Goal: Use online tool/utility: Utilize a website feature to perform a specific function

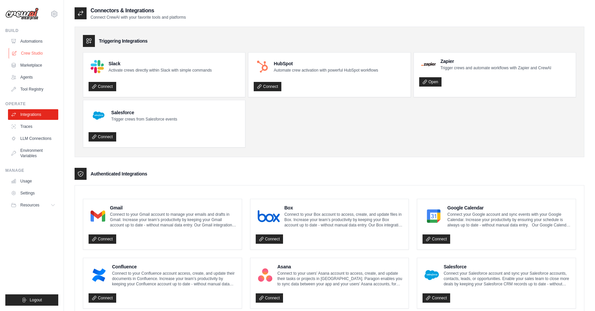
click at [36, 54] on link "Crew Studio" at bounding box center [34, 53] width 50 height 11
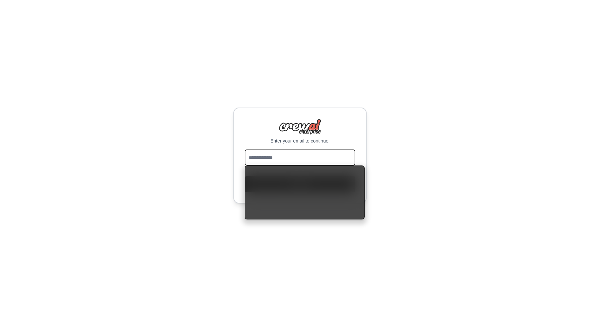
type input "**********"
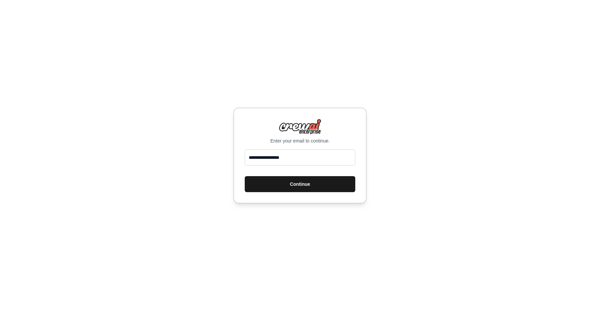
click at [279, 186] on button "Continue" at bounding box center [300, 184] width 110 height 16
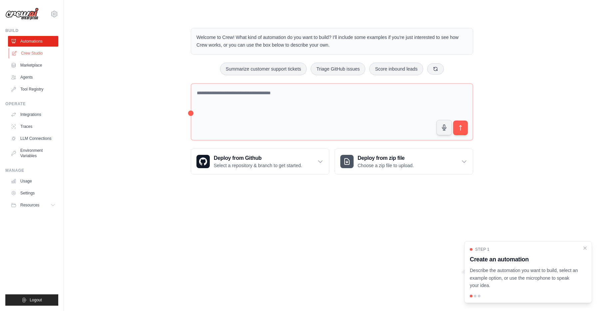
click at [23, 53] on link "Crew Studio" at bounding box center [34, 53] width 50 height 11
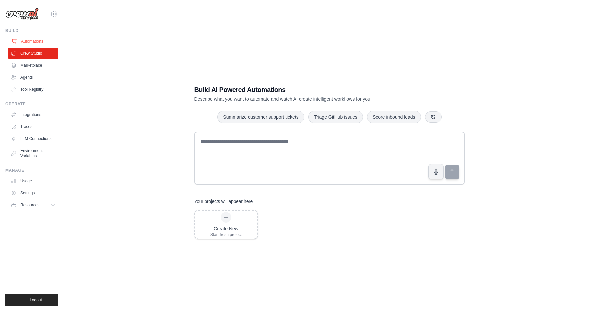
click at [42, 40] on link "Automations" at bounding box center [34, 41] width 50 height 11
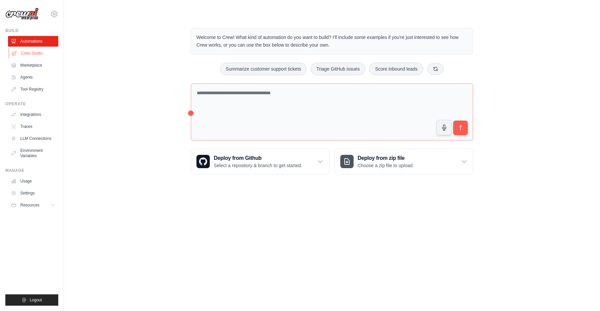
click at [38, 55] on link "Crew Studio" at bounding box center [34, 53] width 50 height 11
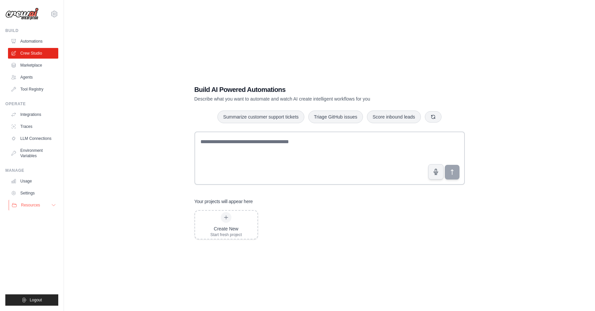
click at [32, 205] on span "Resources" at bounding box center [30, 204] width 19 height 5
click at [41, 216] on span "Documentation" at bounding box center [37, 216] width 27 height 5
click at [29, 206] on span "Resources" at bounding box center [30, 204] width 19 height 5
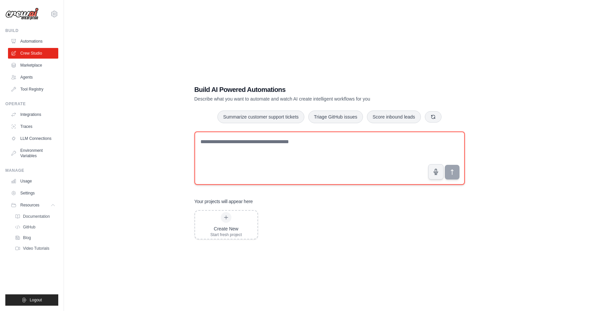
click at [265, 149] on textarea at bounding box center [329, 157] width 270 height 53
paste textarea "**********"
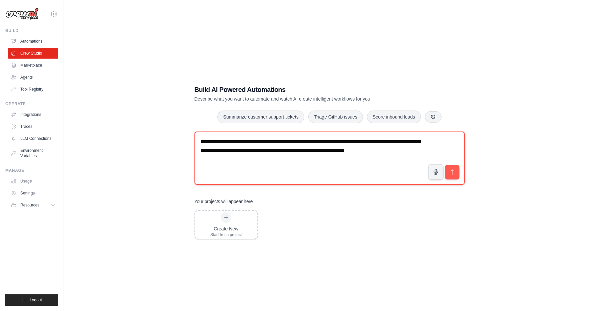
paste textarea "**********"
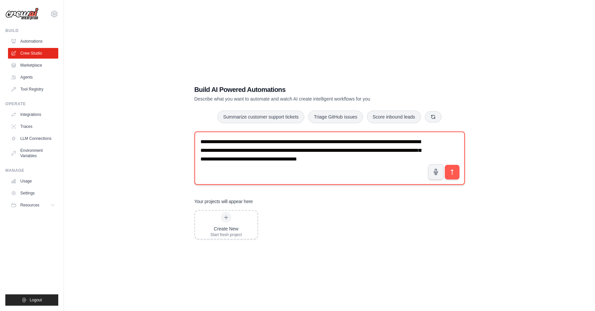
paste textarea "**********"
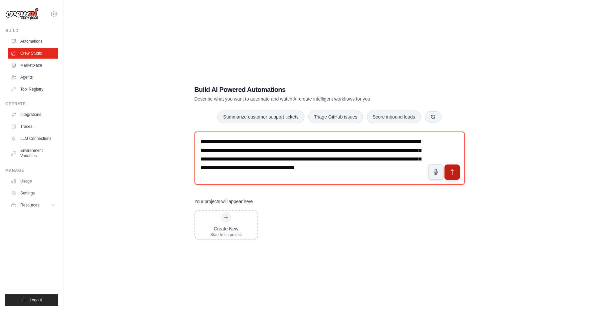
type textarea "**********"
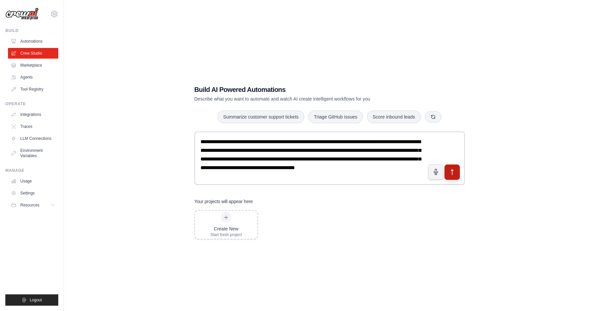
click at [451, 172] on icon "submit" at bounding box center [451, 172] width 7 height 7
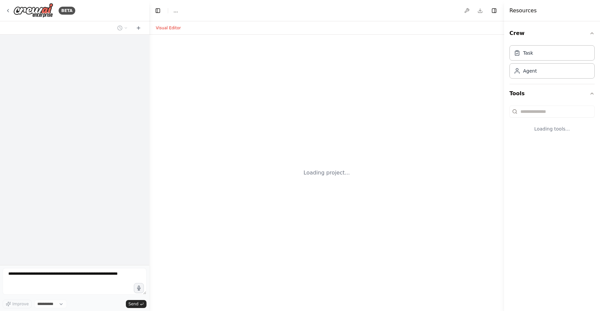
select select "****"
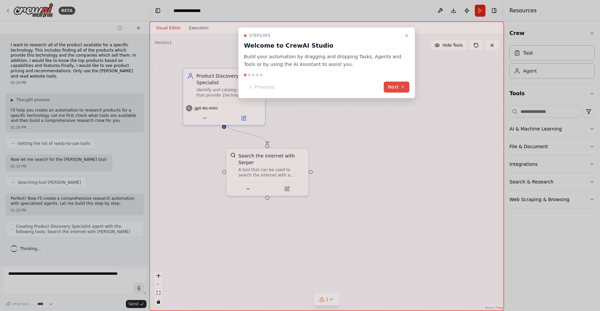
click at [394, 85] on button "Next" at bounding box center [397, 87] width 26 height 11
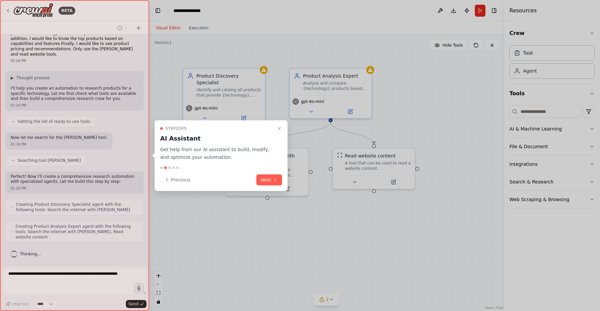
scroll to position [17, 0]
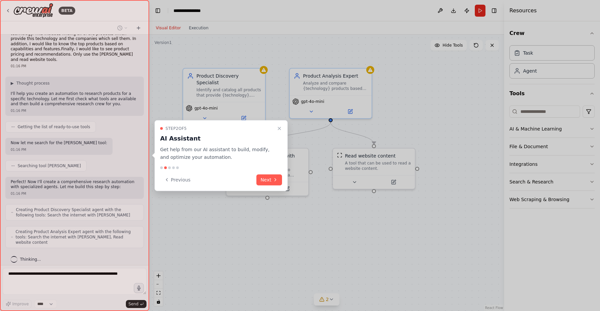
click at [273, 178] on icon at bounding box center [275, 179] width 5 height 5
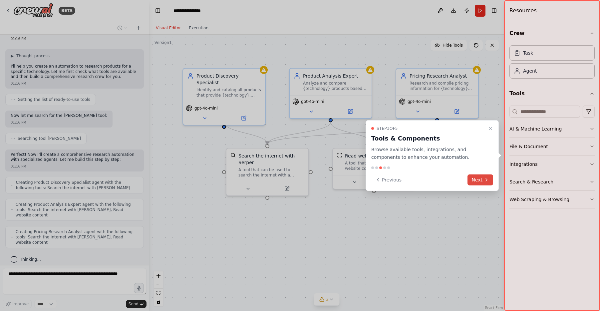
scroll to position [39, 0]
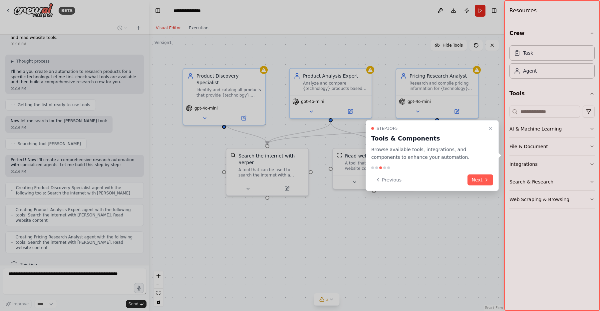
click at [482, 179] on button "Next" at bounding box center [480, 179] width 26 height 11
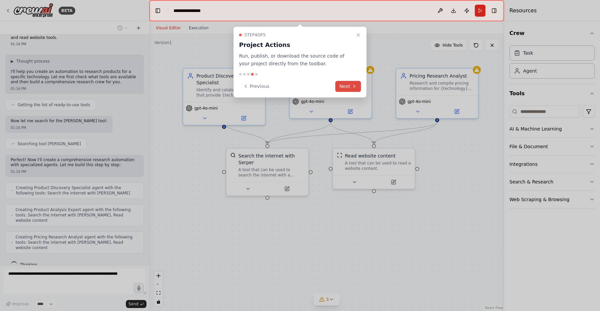
click at [346, 86] on button "Next" at bounding box center [348, 86] width 26 height 11
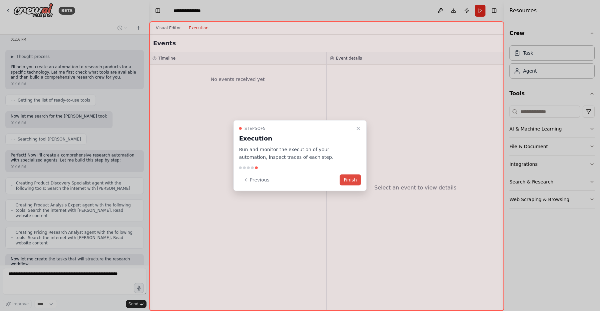
scroll to position [88, 0]
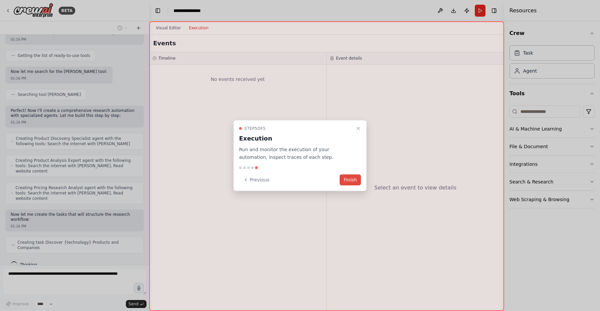
click at [355, 179] on button "Finish" at bounding box center [349, 179] width 21 height 11
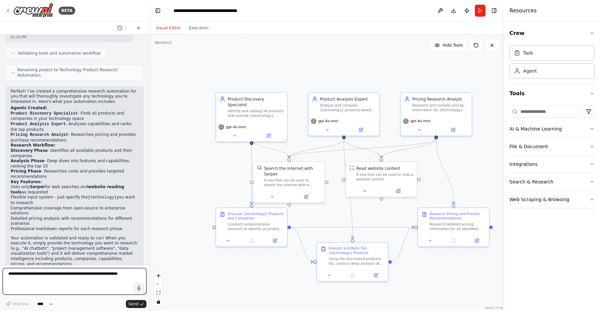
scroll to position [365, 0]
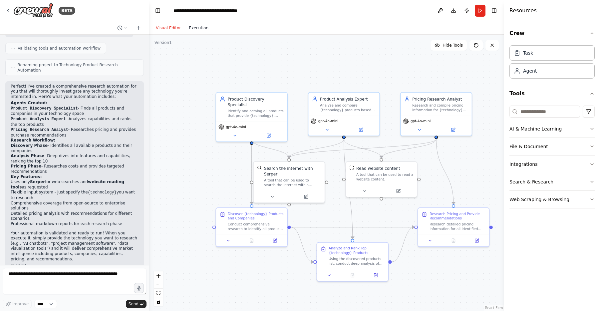
click at [205, 28] on button "Execution" at bounding box center [199, 28] width 28 height 8
click at [168, 27] on button "Visual Editor" at bounding box center [168, 28] width 33 height 8
click at [481, 10] on button "Run" at bounding box center [479, 11] width 11 height 12
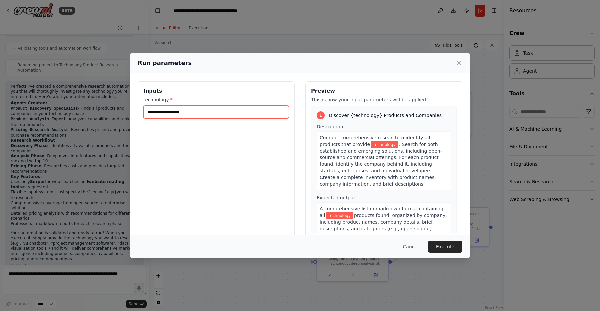
click at [268, 113] on input "technology *" at bounding box center [216, 111] width 146 height 13
type input "*"
type input "**********"
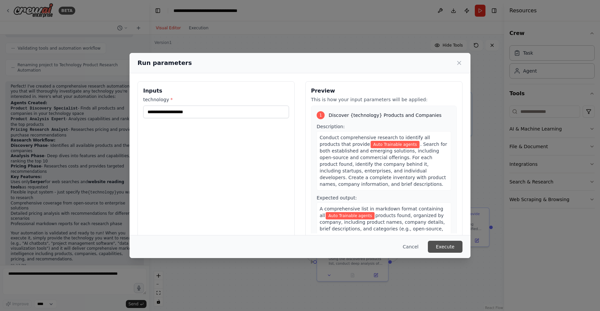
click at [445, 248] on button "Execute" at bounding box center [445, 247] width 35 height 12
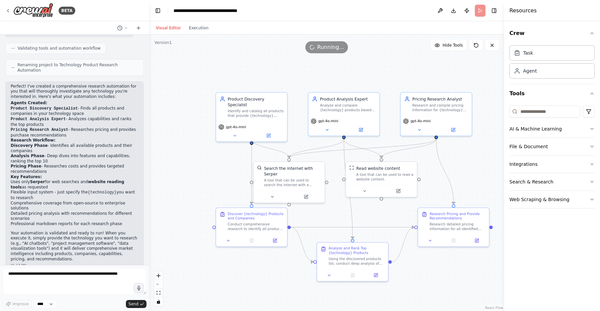
click at [207, 49] on div "Running..." at bounding box center [326, 47] width 355 height 12
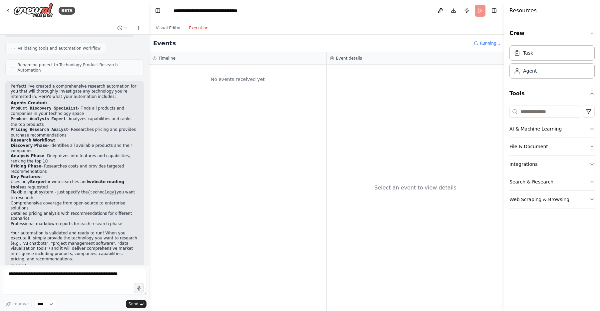
click at [203, 28] on button "Execution" at bounding box center [199, 28] width 28 height 8
click at [171, 28] on button "Visual Editor" at bounding box center [168, 28] width 33 height 8
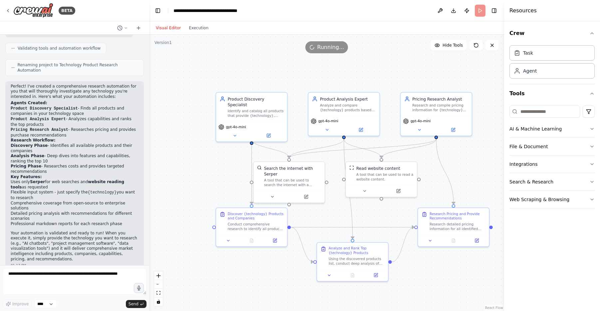
click at [166, 28] on button "Visual Editor" at bounding box center [168, 28] width 33 height 8
click at [199, 29] on button "Execution" at bounding box center [199, 28] width 28 height 8
click at [173, 28] on button "Visual Editor" at bounding box center [168, 28] width 33 height 8
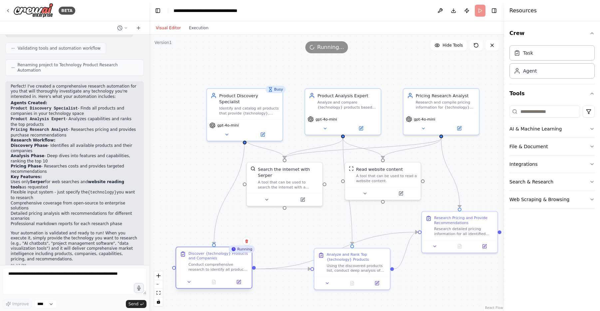
drag, startPoint x: 248, startPoint y: 230, endPoint x: 217, endPoint y: 267, distance: 48.4
click at [217, 267] on div "Conduct comprehensive research to identify all products that provide {technolog…" at bounding box center [218, 267] width 60 height 10
click at [483, 303] on div ".deletable-edge-delete-btn { width: 20px; height: 20px; border: 0px solid #ffff…" at bounding box center [326, 173] width 355 height 276
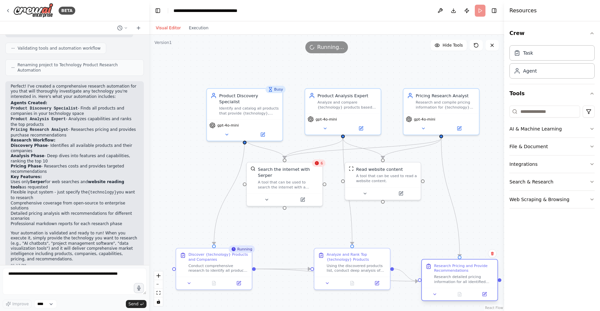
drag, startPoint x: 460, startPoint y: 223, endPoint x: 461, endPoint y: 273, distance: 49.6
click at [461, 273] on div "Research Pricing and Provide Recommendations" at bounding box center [464, 268] width 60 height 10
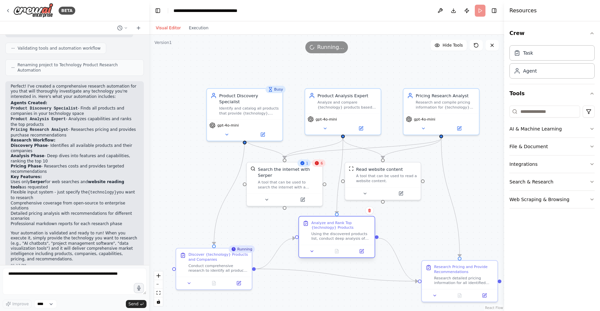
drag, startPoint x: 349, startPoint y: 264, endPoint x: 333, endPoint y: 235, distance: 33.3
click at [333, 235] on div "Using the discovered products list, conduct deep analysis of each product's cap…" at bounding box center [341, 236] width 60 height 10
drag, startPoint x: 389, startPoint y: 188, endPoint x: 411, endPoint y: 183, distance: 22.8
click at [408, 189] on button at bounding box center [422, 191] width 35 height 7
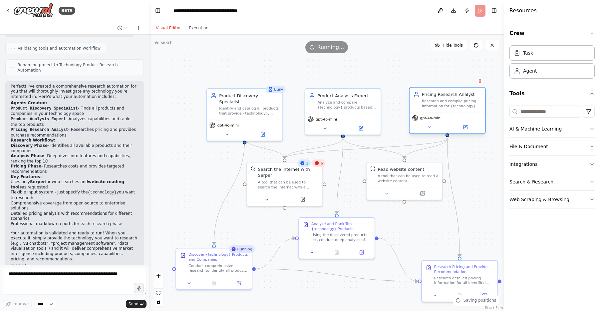
drag, startPoint x: 454, startPoint y: 115, endPoint x: 460, endPoint y: 115, distance: 6.0
click at [460, 115] on div "gpt-4o-mini" at bounding box center [447, 118] width 71 height 6
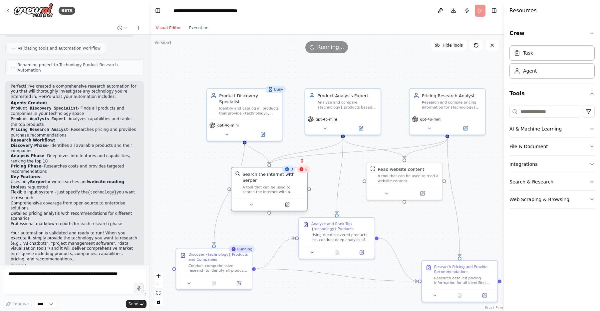
drag, startPoint x: 293, startPoint y: 176, endPoint x: 277, endPoint y: 180, distance: 16.6
click at [277, 180] on div "Search the internet with Serper" at bounding box center [272, 177] width 61 height 12
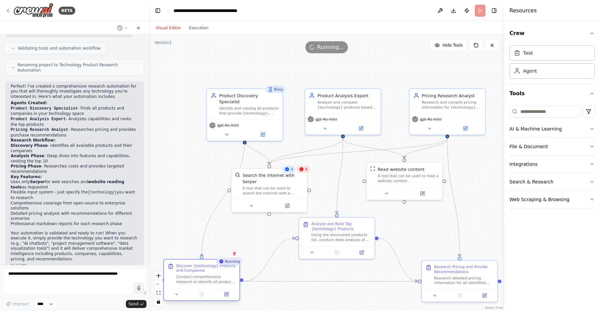
drag, startPoint x: 197, startPoint y: 263, endPoint x: 182, endPoint y: 273, distance: 17.9
click at [182, 273] on div "Discover {technology} Products and Companies Conduct comprehensive research to …" at bounding box center [206, 273] width 60 height 21
drag, startPoint x: 229, startPoint y: 191, endPoint x: 193, endPoint y: 177, distance: 38.3
click at [192, 177] on div ".deletable-edge-delete-btn { width: 20px; height: 20px; border: 0px solid #ffff…" at bounding box center [326, 173] width 355 height 276
drag, startPoint x: 227, startPoint y: 192, endPoint x: 205, endPoint y: 188, distance: 22.4
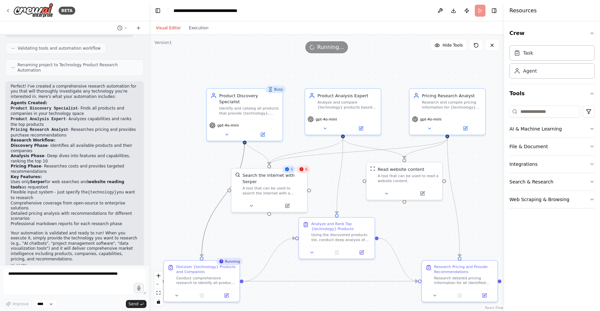
click at [205, 188] on div ".deletable-edge-delete-btn { width: 20px; height: 20px; border: 0px solid #ffff…" at bounding box center [326, 173] width 355 height 276
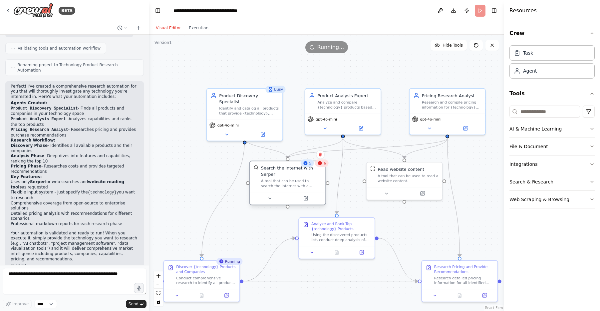
drag, startPoint x: 264, startPoint y: 198, endPoint x: 280, endPoint y: 192, distance: 17.4
click at [280, 192] on div at bounding box center [288, 198] width 76 height 13
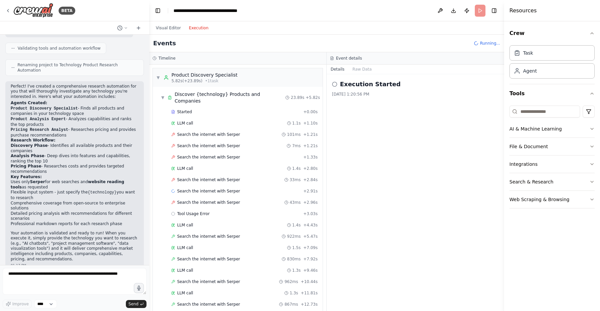
click at [205, 29] on button "Execution" at bounding box center [199, 28] width 28 height 8
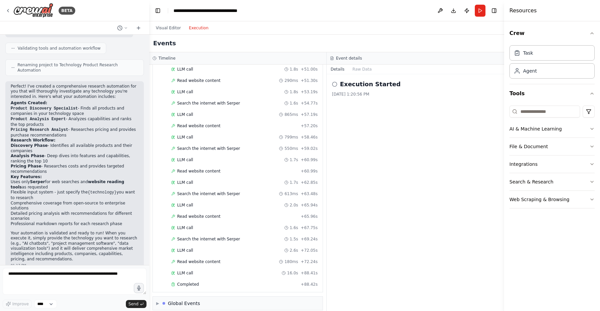
scroll to position [492, 0]
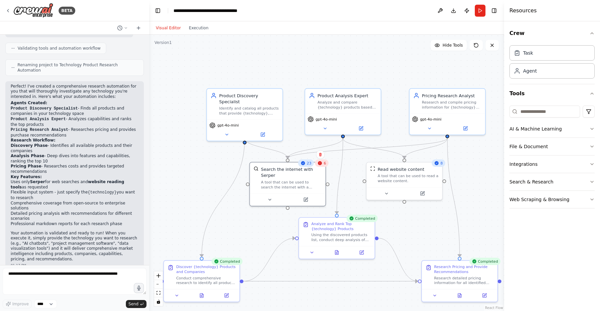
click at [170, 27] on button "Visual Editor" at bounding box center [168, 28] width 33 height 8
drag, startPoint x: 286, startPoint y: 198, endPoint x: 281, endPoint y: 200, distance: 6.2
click at [281, 200] on button at bounding box center [263, 198] width 35 height 7
click at [319, 167] on div "Search the internet with Serper A tool that can be used to search the internet …" at bounding box center [281, 183] width 77 height 45
click at [316, 168] on div "Search the internet with Serper A tool that can be used to search the internet …" at bounding box center [282, 176] width 76 height 31
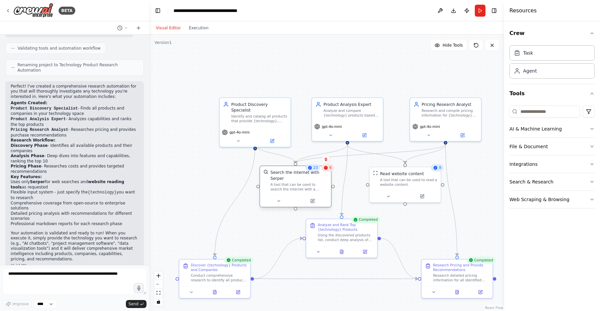
drag, startPoint x: 303, startPoint y: 193, endPoint x: 308, endPoint y: 192, distance: 5.5
click at [308, 192] on div "Search the internet with Serper A tool that can be used to search the internet …" at bounding box center [295, 180] width 71 height 29
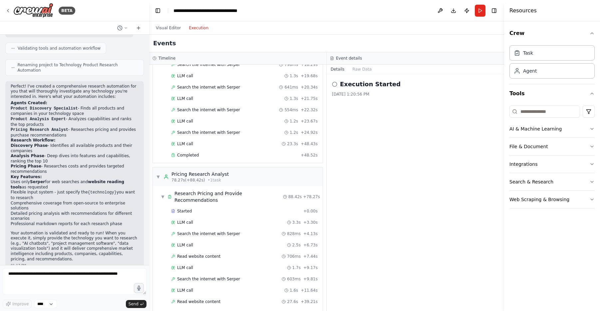
click at [199, 29] on button "Execution" at bounding box center [199, 28] width 28 height 8
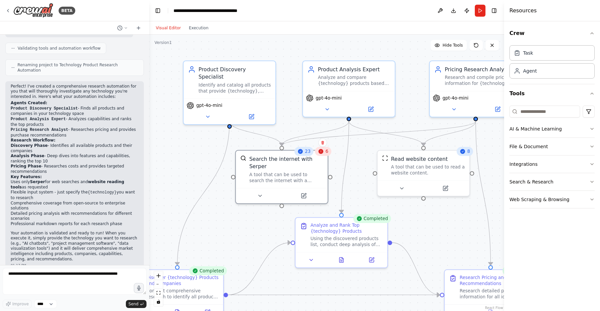
click at [165, 26] on button "Visual Editor" at bounding box center [168, 28] width 33 height 8
click at [198, 27] on button "Execution" at bounding box center [199, 28] width 28 height 8
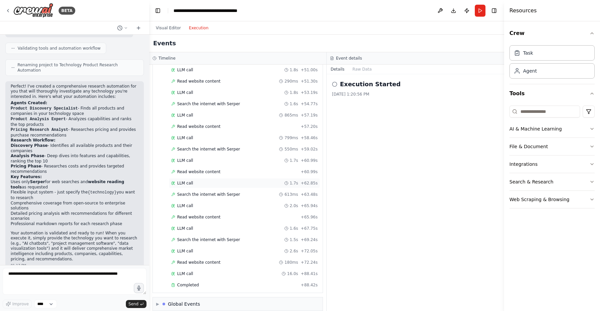
scroll to position [804, 0]
click at [158, 300] on span "▶" at bounding box center [157, 302] width 3 height 5
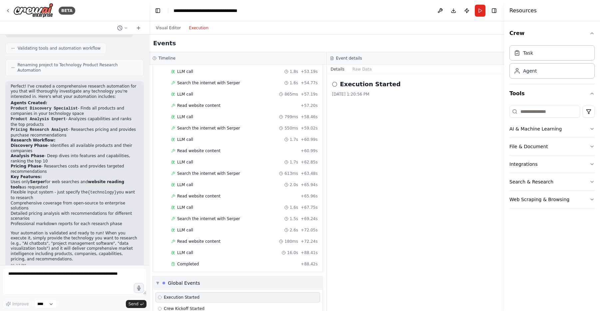
scroll to position [853, 0]
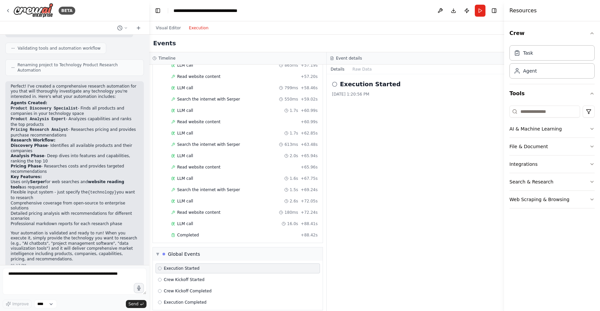
click at [161, 266] on icon at bounding box center [160, 268] width 4 height 4
click at [158, 251] on span "▼" at bounding box center [157, 253] width 3 height 5
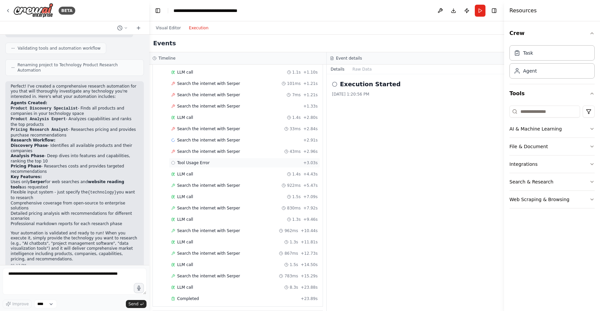
scroll to position [0, 0]
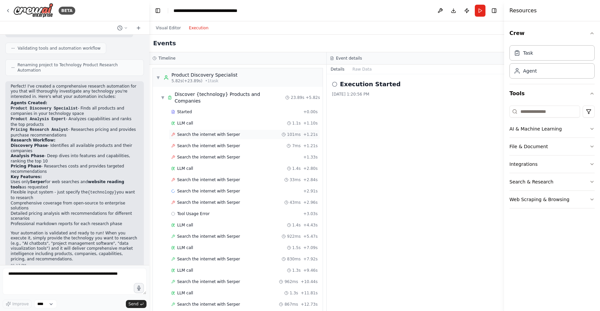
click at [190, 132] on span "Search the internet with Serper" at bounding box center [208, 134] width 63 height 5
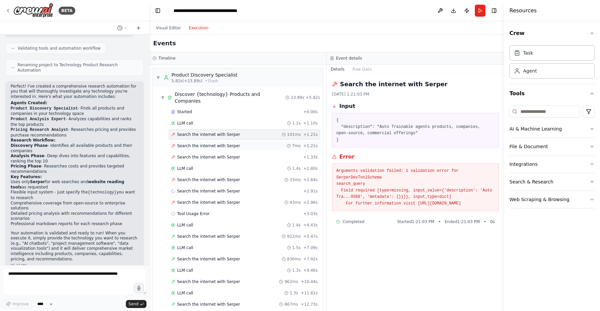
click at [219, 143] on span "Search the internet with Serper" at bounding box center [208, 145] width 63 height 5
click at [208, 177] on span "Search the internet with Serper" at bounding box center [208, 179] width 63 height 5
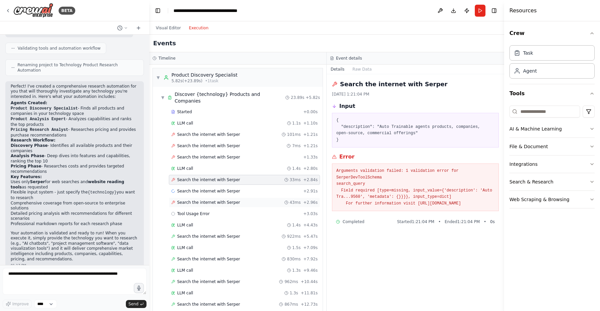
click at [204, 200] on span "Search the internet with Serper" at bounding box center [208, 202] width 63 height 5
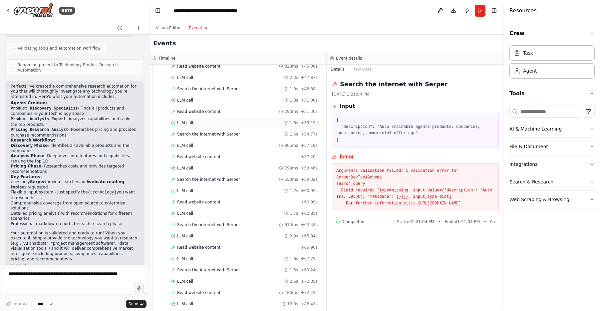
scroll to position [804, 0]
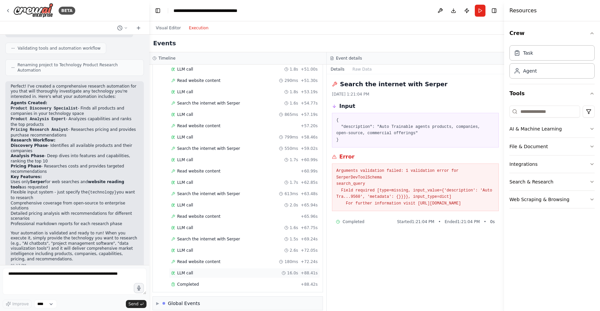
click at [191, 270] on span "LLM call" at bounding box center [185, 272] width 16 height 5
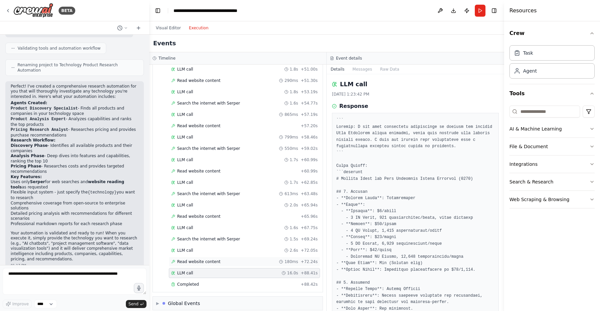
click at [198, 259] on span "Read website content" at bounding box center [198, 261] width 43 height 5
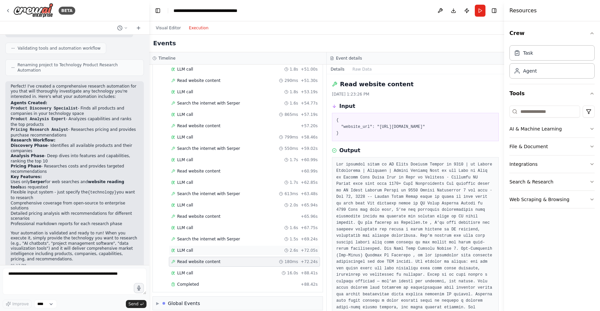
click at [198, 248] on div "LLM call 2.6s + 72.05s" at bounding box center [244, 250] width 146 height 5
